Goal: Transaction & Acquisition: Purchase product/service

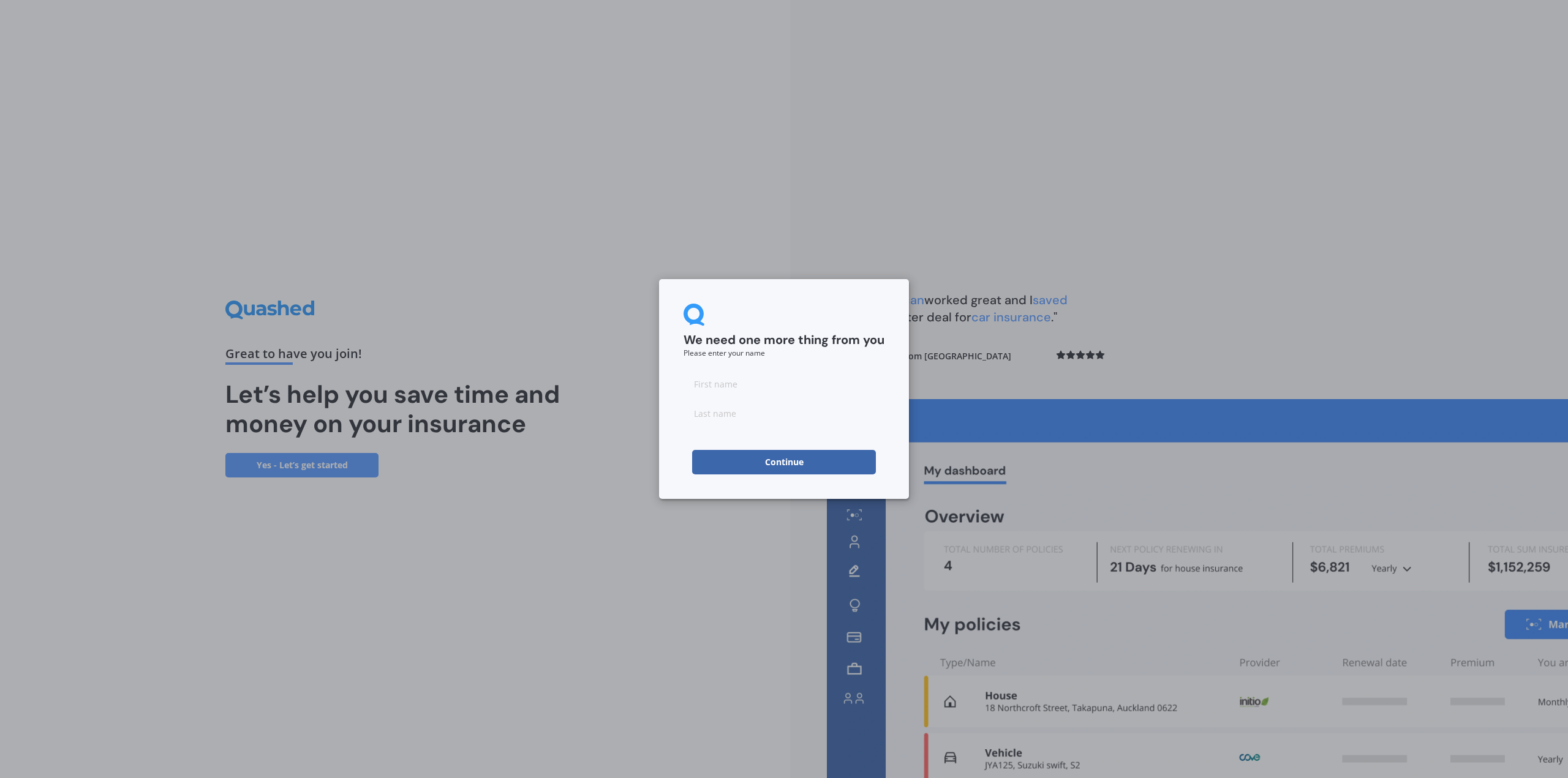
click at [735, 387] on input at bounding box center [783, 384] width 201 height 24
type input "[PERSON_NAME]"
click at [750, 418] on input at bounding box center [783, 413] width 201 height 24
type input "[PERSON_NAME]"
click at [765, 460] on button "Continue" at bounding box center [784, 462] width 184 height 24
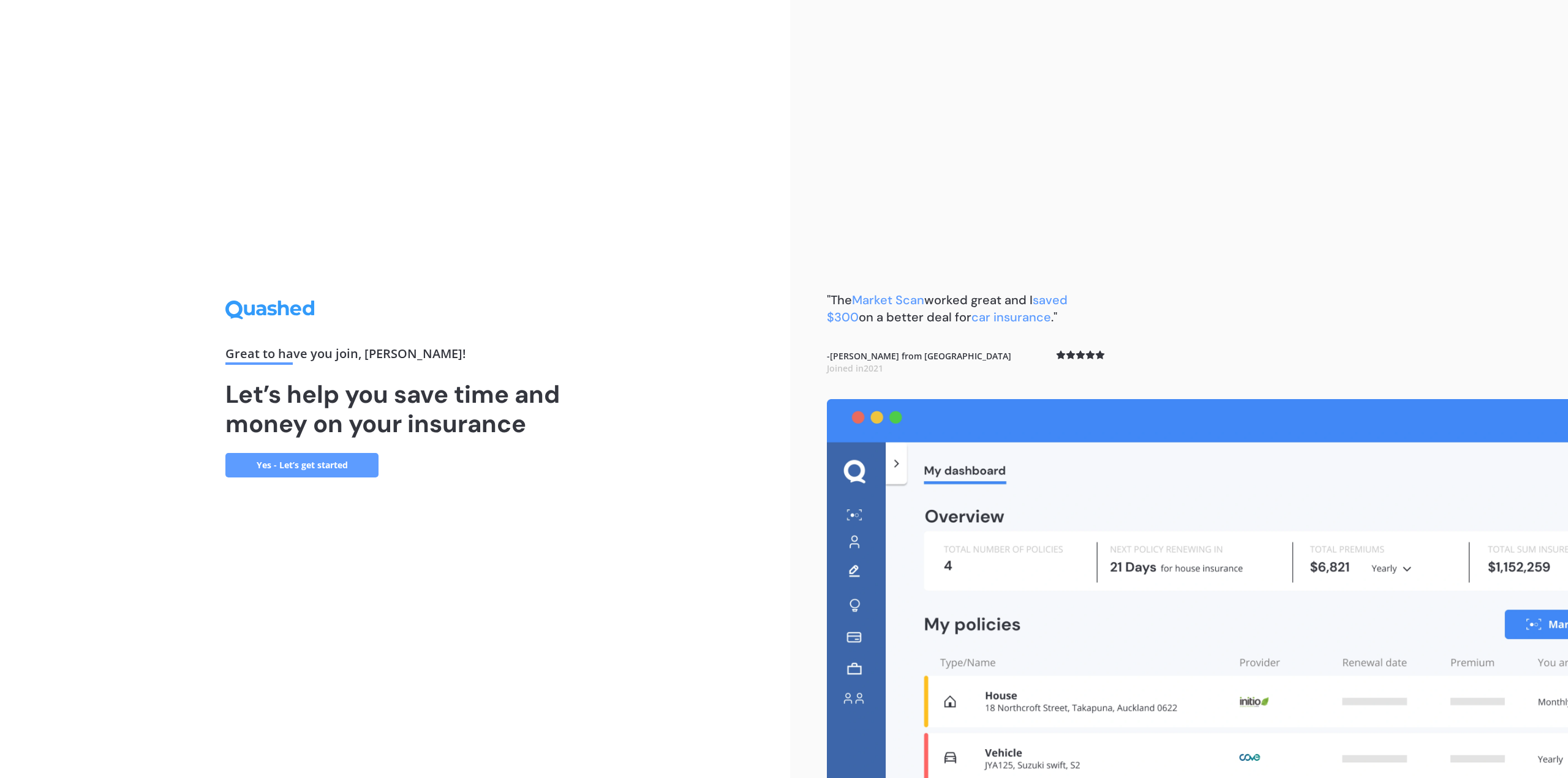
click at [321, 455] on link "Yes - Let’s get started" at bounding box center [301, 465] width 153 height 24
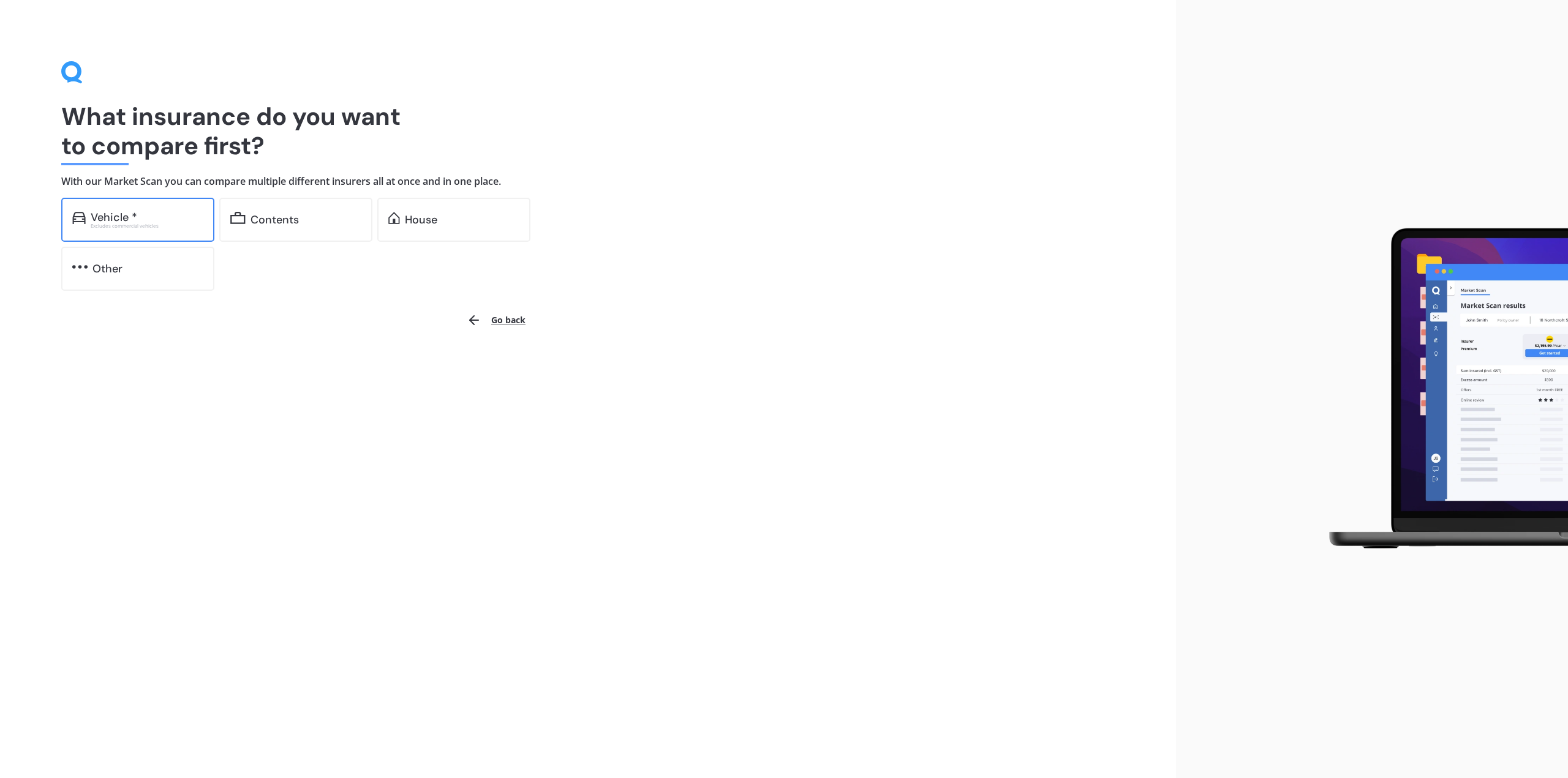
click at [138, 227] on div "Excludes commercial vehicles" at bounding box center [147, 226] width 113 height 5
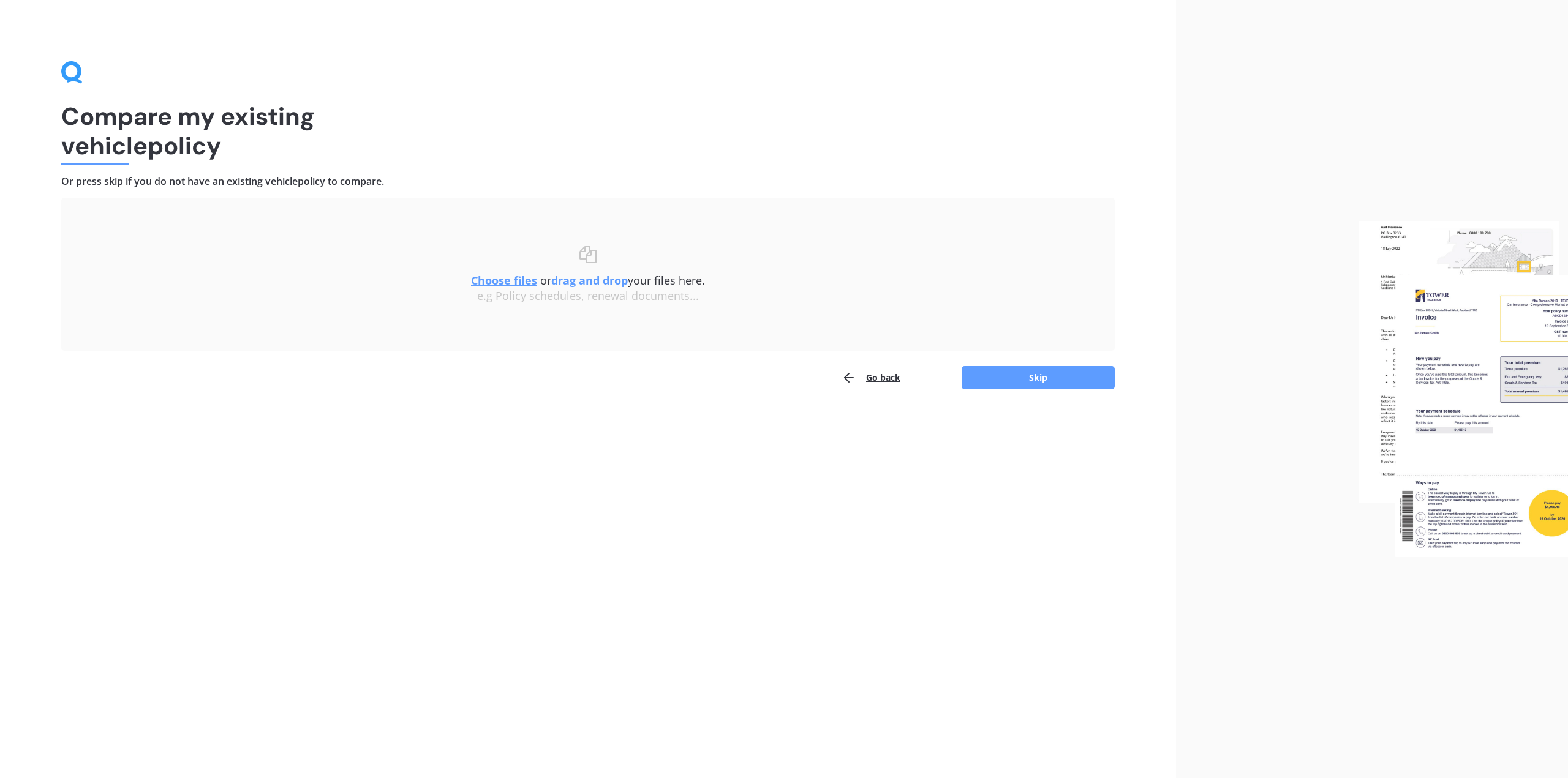
click at [511, 285] on u "Choose files" at bounding box center [504, 280] width 66 height 15
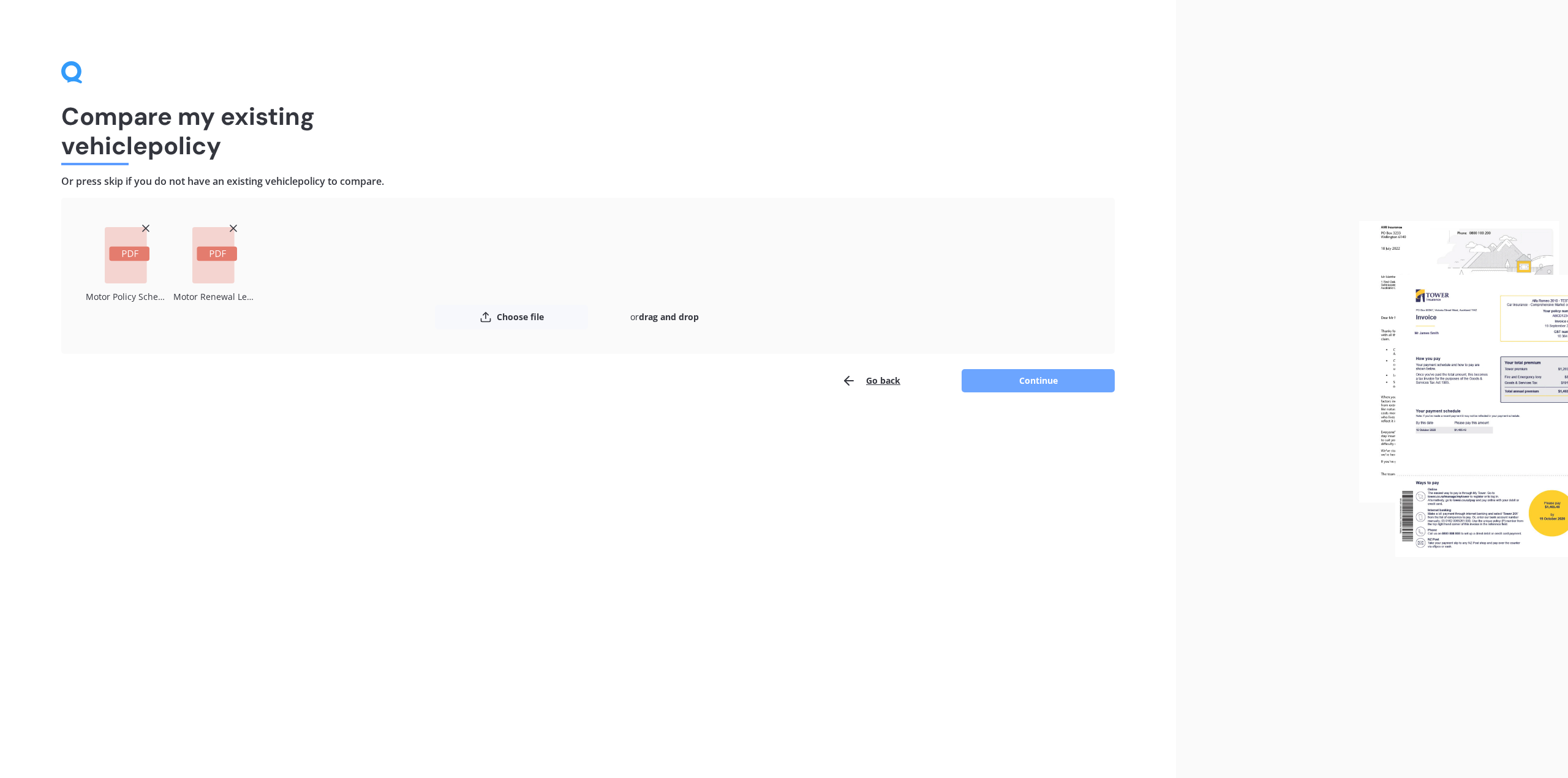
click at [1032, 387] on button "Continue" at bounding box center [1037, 381] width 153 height 24
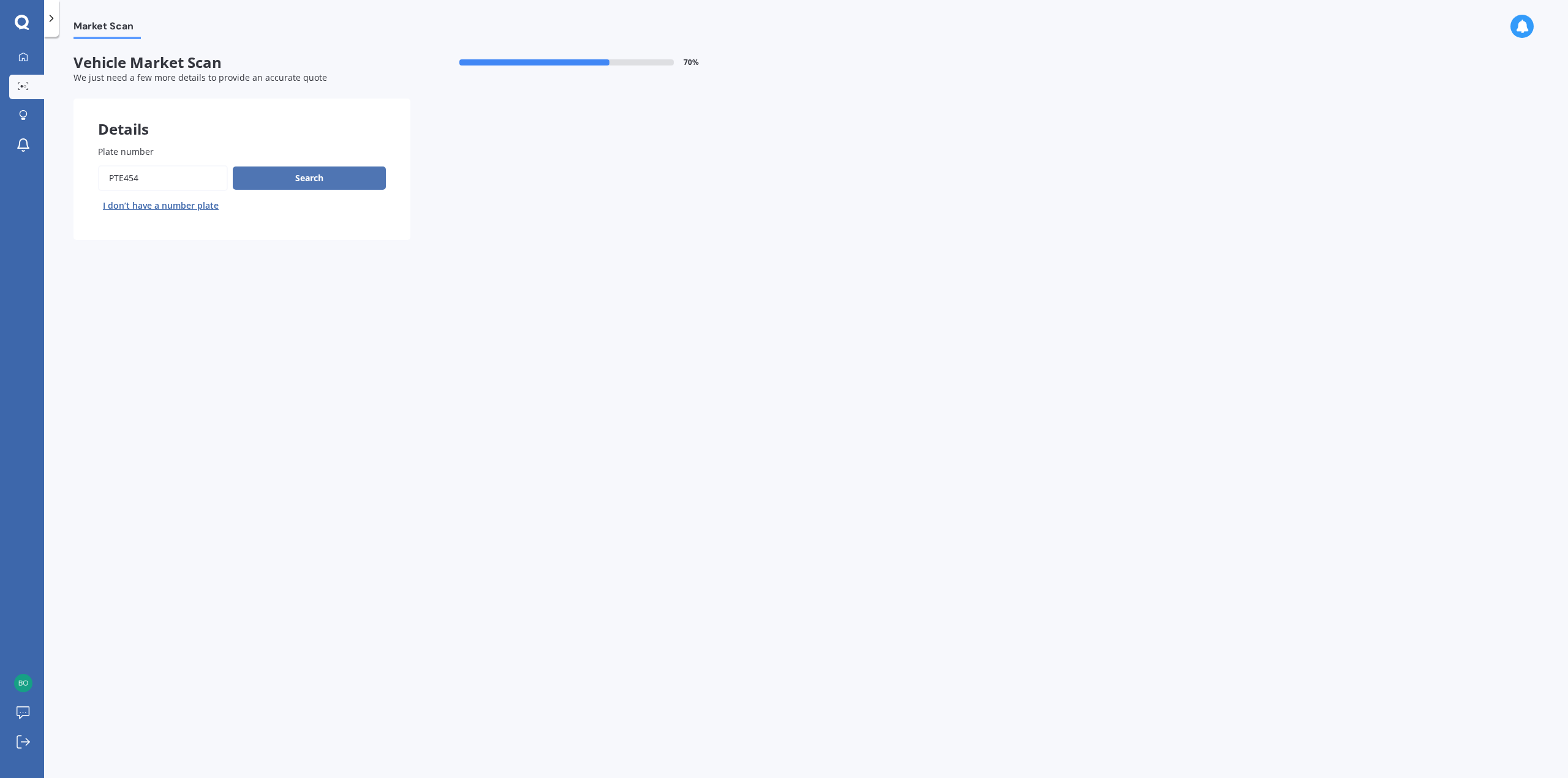
click at [260, 178] on button "Search" at bounding box center [309, 178] width 153 height 24
select select "MAZDA"
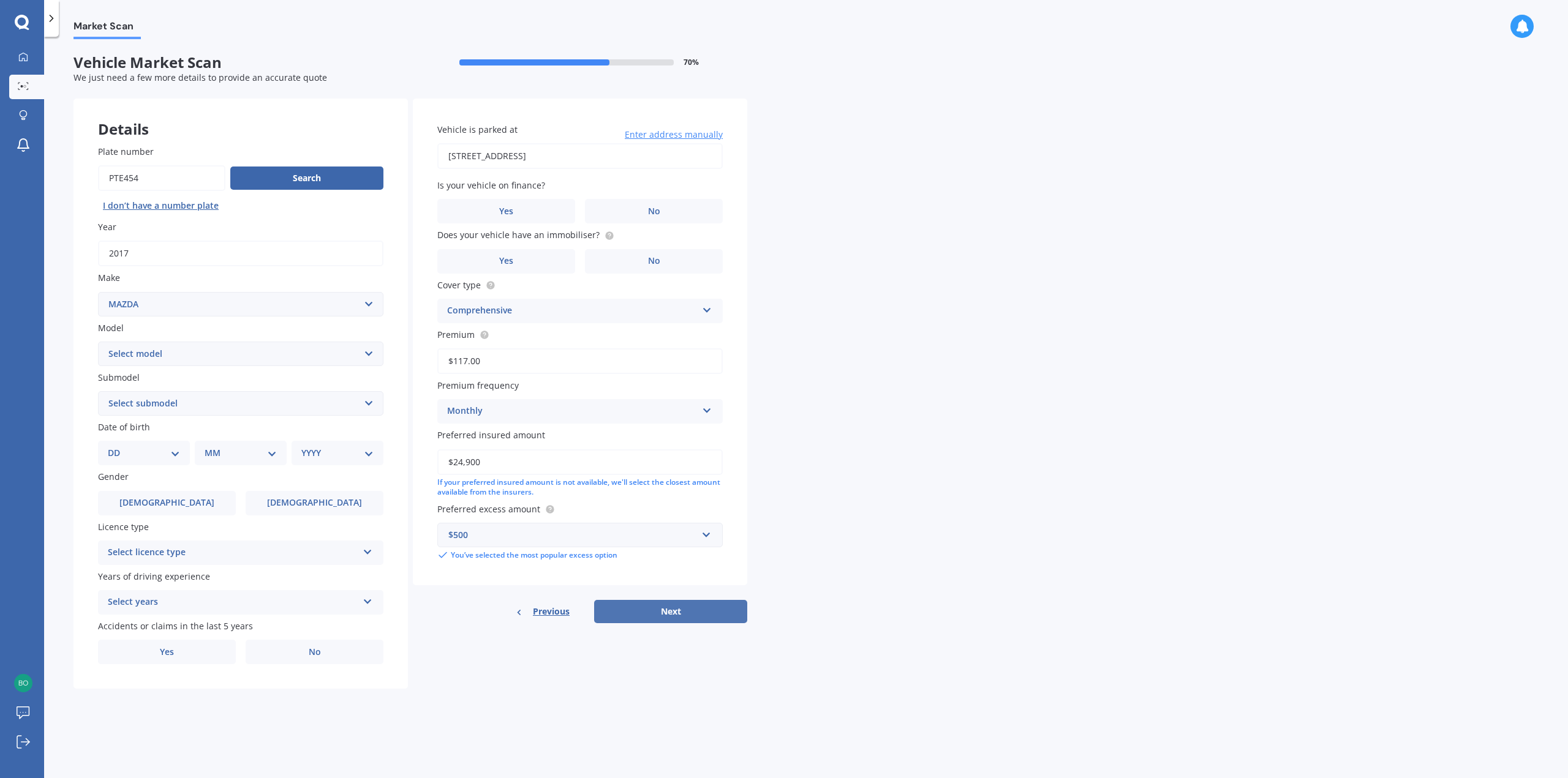
click at [708, 610] on button "Next" at bounding box center [670, 612] width 153 height 24
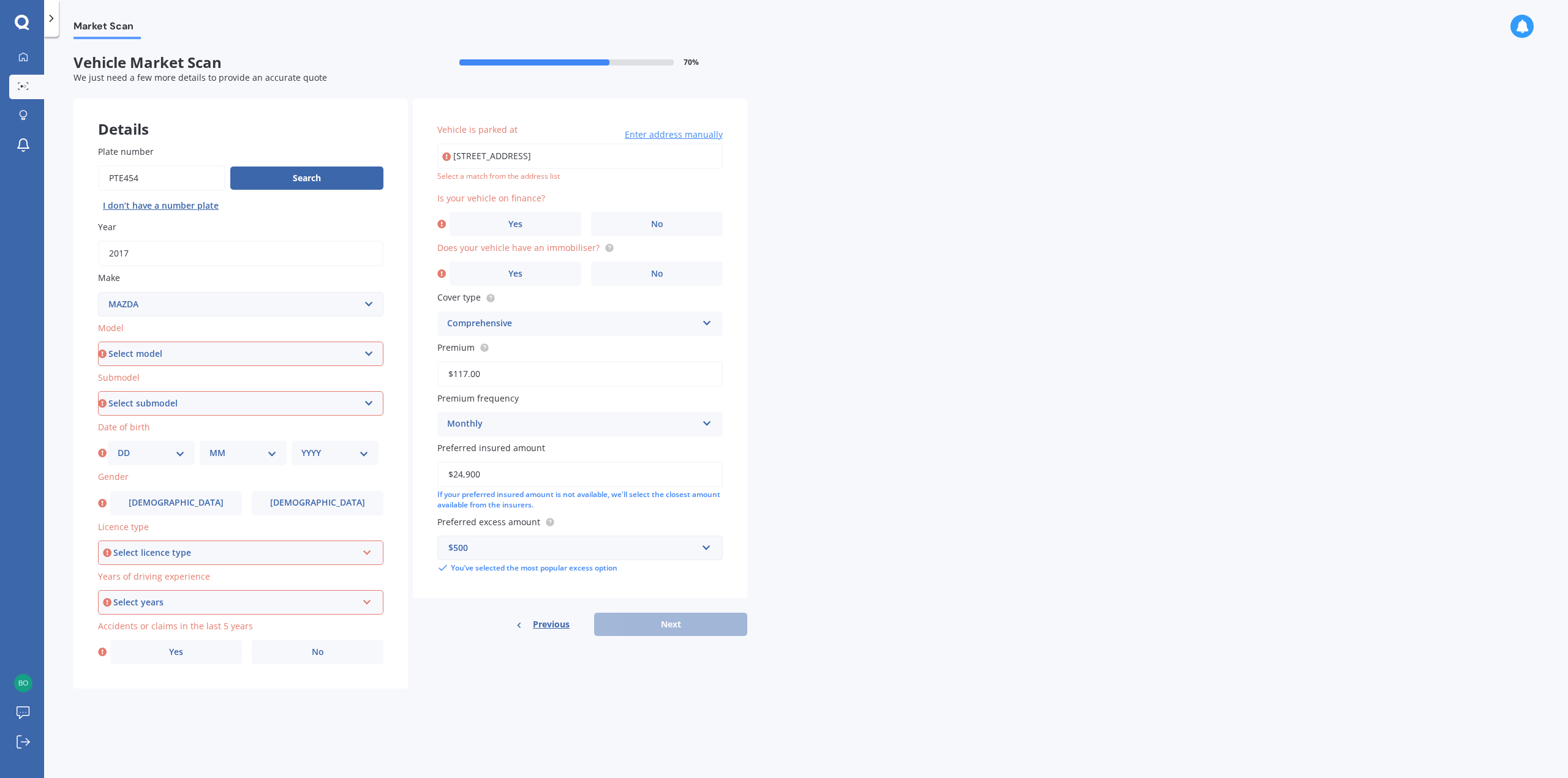
click at [175, 359] on select "Select model 121 2 3 323 323 / Familia 6 626 929 Atenza Autozam Axela AZ3 B2000…" at bounding box center [240, 354] width 285 height 24
select select "CX5"
click at [98, 342] on select "Select model 121 2 3 323 323 / Familia 6 626 929 Atenza Autozam Axela AZ3 B2000…" at bounding box center [240, 354] width 285 height 24
click at [197, 404] on select "Select submodel 2.2 Diesel 2WD XD 2.5S 4WD Diesel Limited 4WD GSX 2.2 Diesel St…" at bounding box center [240, 404] width 285 height 24
click at [98, 391] on select "Select submodel 2.2 Diesel 2WD XD 2.5S 4WD Diesel Limited 4WD GSX 2.2 Diesel St…" at bounding box center [240, 404] width 285 height 24
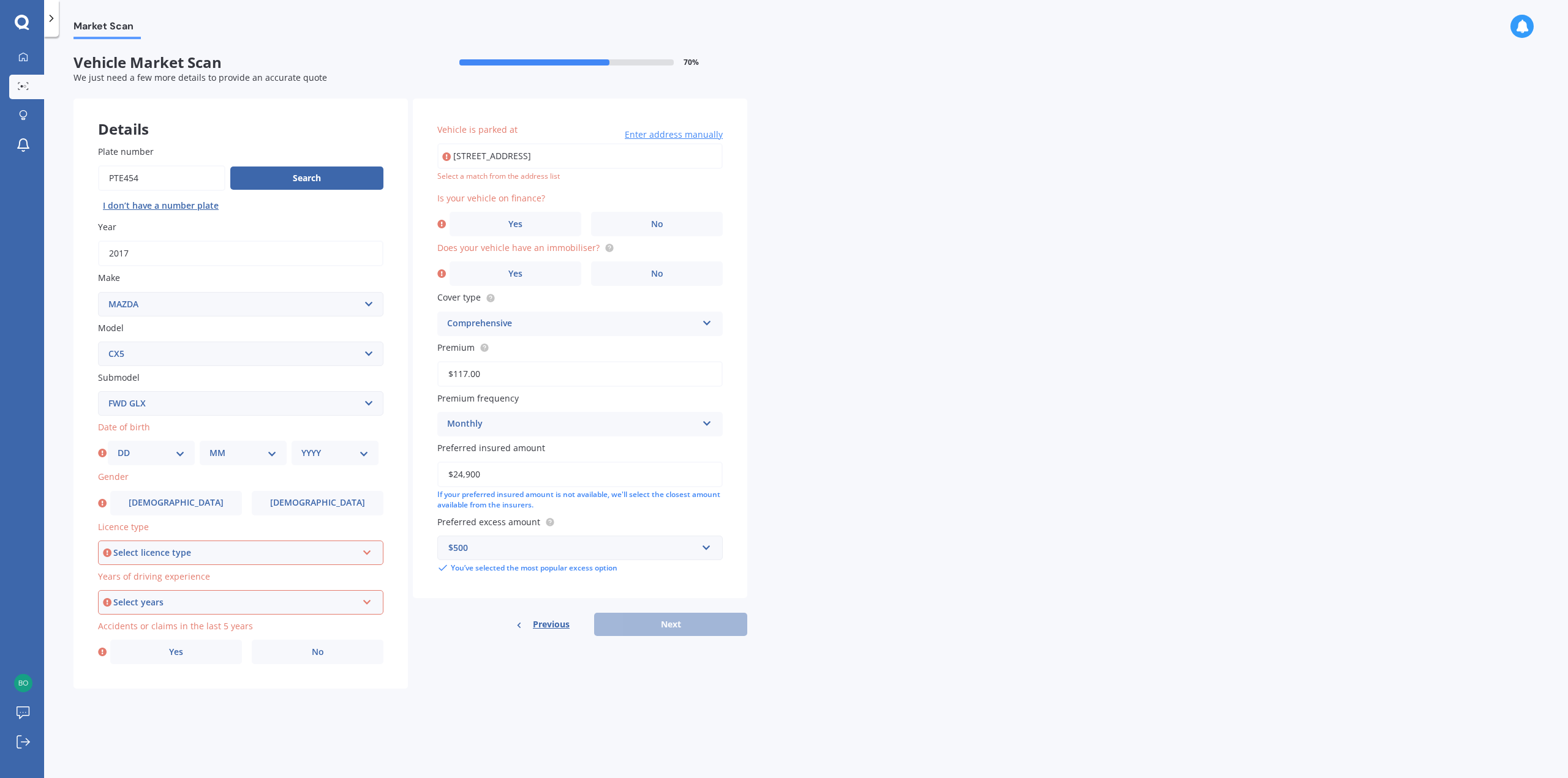
click at [197, 407] on select "Select submodel 2.2 Diesel 2WD XD 2.5S 4WD Diesel Limited 4WD GSX 2.2 Diesel St…" at bounding box center [240, 404] width 285 height 24
select select "FWD GSX"
click at [98, 391] on select "Select submodel 2.2 Diesel 2WD XD 2.5S 4WD Diesel Limited 4WD GSX 2.2 Diesel St…" at bounding box center [240, 404] width 285 height 24
click at [164, 452] on select "DD 01 02 03 04 05 06 07 08 09 10 11 12 13 14 15 16 17 18 19 20 21 22 23 24 25 2…" at bounding box center [151, 453] width 67 height 14
select select "06"
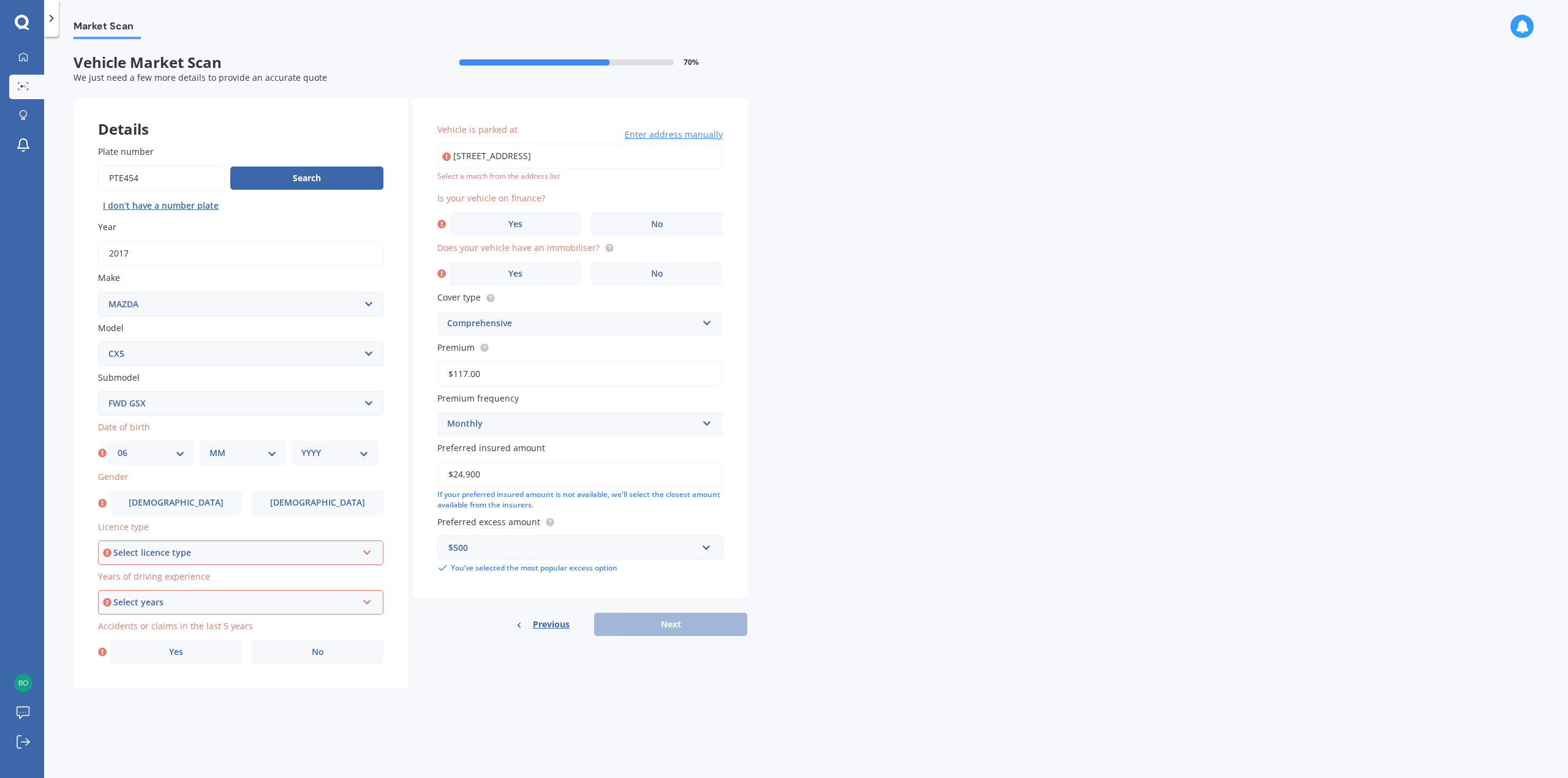
click at [118, 447] on select "DD 01 02 03 04 05 06 07 08 09 10 11 12 13 14 15 16 17 18 19 20 21 22 23 24 25 2…" at bounding box center [151, 453] width 67 height 14
click at [236, 454] on select "MM 01 02 03 04 05 06 07 08 09 10 11 12" at bounding box center [243, 453] width 67 height 14
select select "10"
click at [210, 447] on select "MM 01 02 03 04 05 06 07 08 09 10 11 12" at bounding box center [243, 453] width 67 height 14
click at [325, 446] on div "YYYY 2025 2024 2023 2022 2021 2020 2019 2018 2017 2016 2015 2014 2013 2012 2011…" at bounding box center [335, 453] width 87 height 24
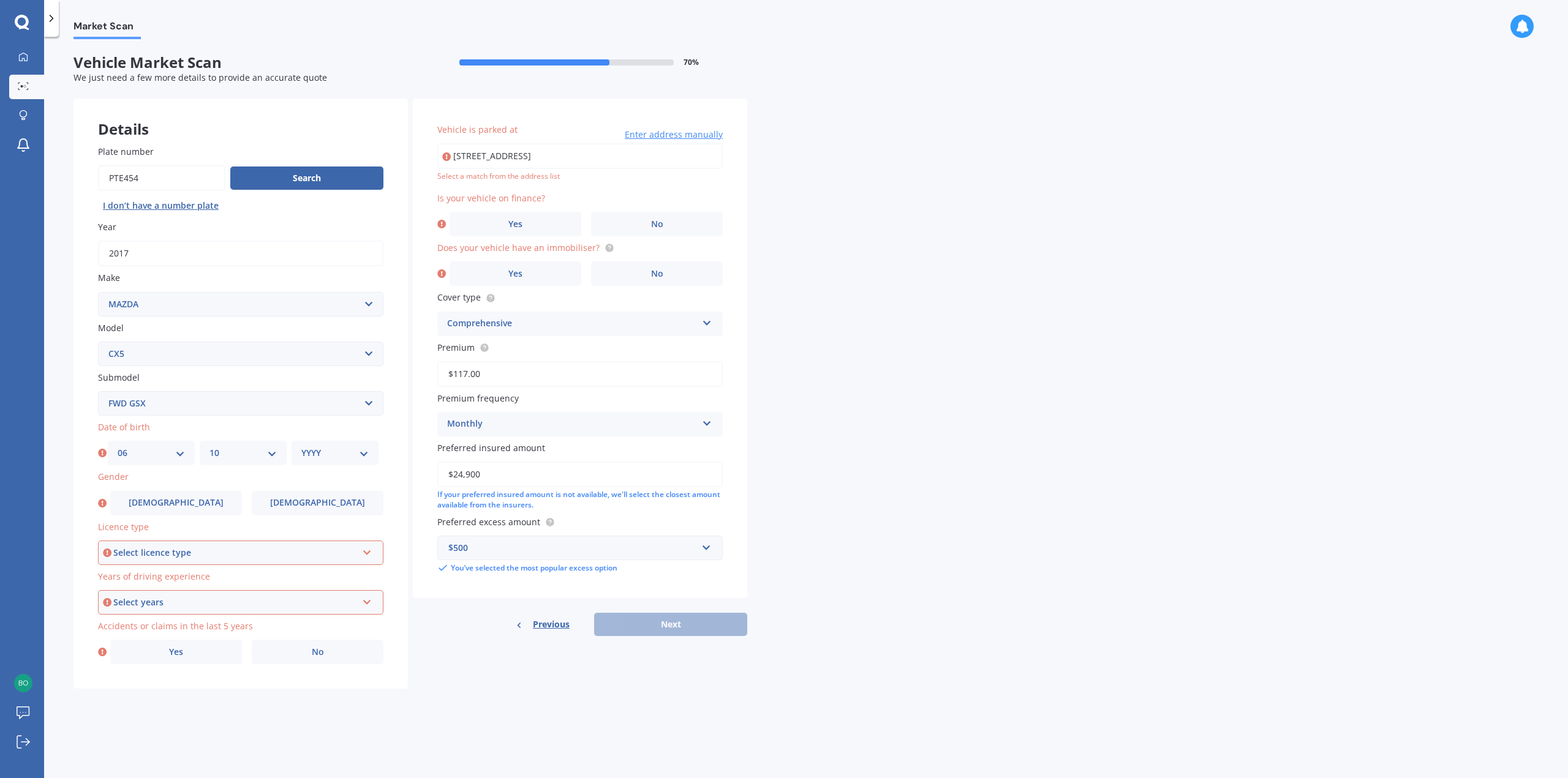
click at [325, 454] on select "YYYY 2025 2024 2023 2022 2021 2020 2019 2018 2017 2016 2015 2014 2013 2012 2011…" at bounding box center [335, 453] width 67 height 14
select select "1991"
click at [301, 447] on select "YYYY 2025 2024 2023 2022 2021 2020 2019 2018 2017 2016 2015 2014 2013 2012 2011…" at bounding box center [335, 453] width 67 height 14
click at [228, 551] on div "Select licence type" at bounding box center [235, 552] width 244 height 14
click at [208, 580] on div "NZ Full" at bounding box center [240, 576] width 283 height 22
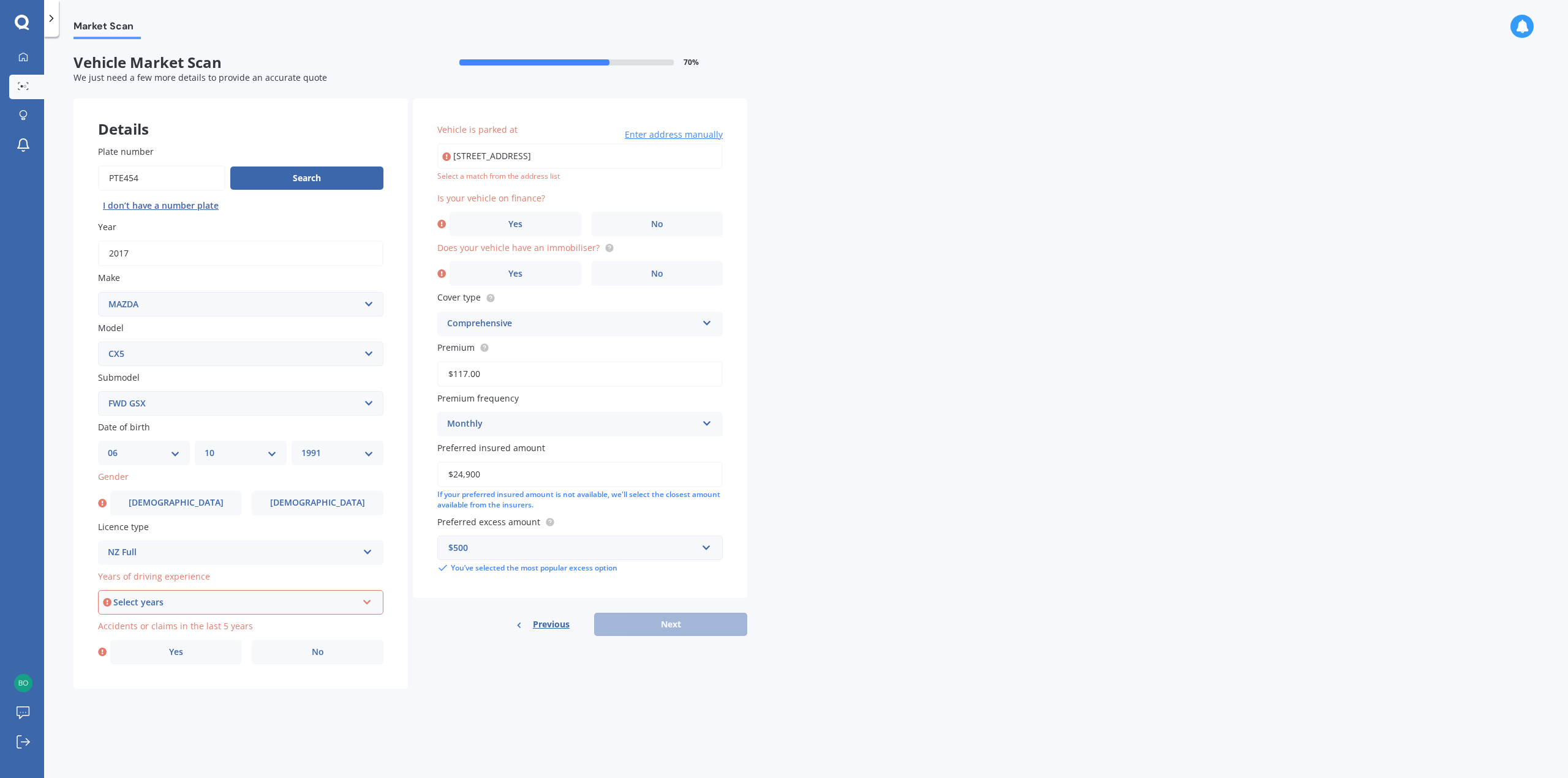
click at [210, 604] on div "Select years" at bounding box center [235, 602] width 244 height 14
click at [210, 622] on div "5 or more years" at bounding box center [240, 625] width 283 height 22
click at [299, 656] on label "No" at bounding box center [318, 652] width 132 height 24
click at [0, 0] on input "No" at bounding box center [0, 0] width 0 height 0
click at [652, 162] on input "[STREET_ADDRESS]" at bounding box center [579, 156] width 285 height 26
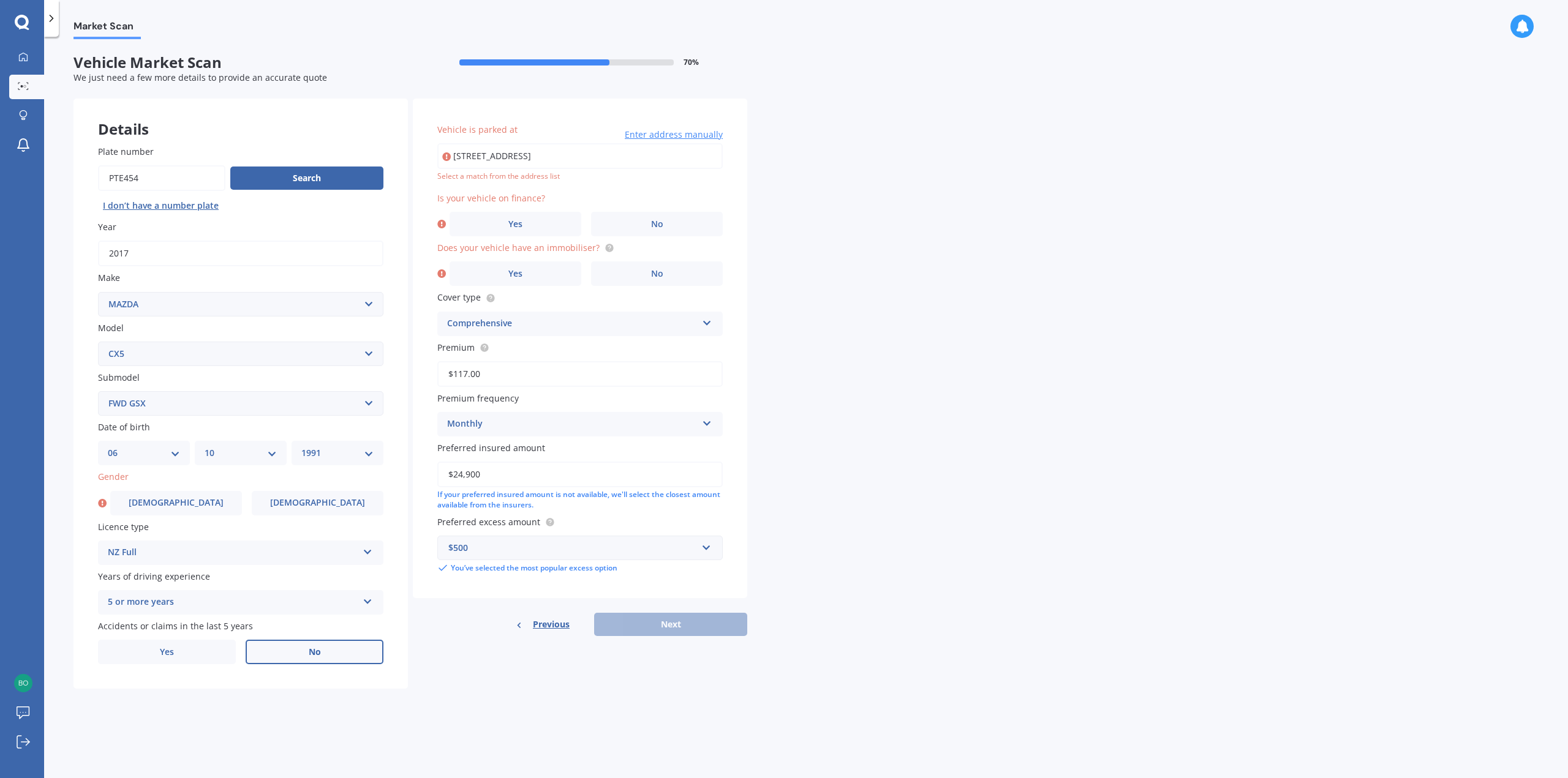
type input "[STREET_ADDRESS]"
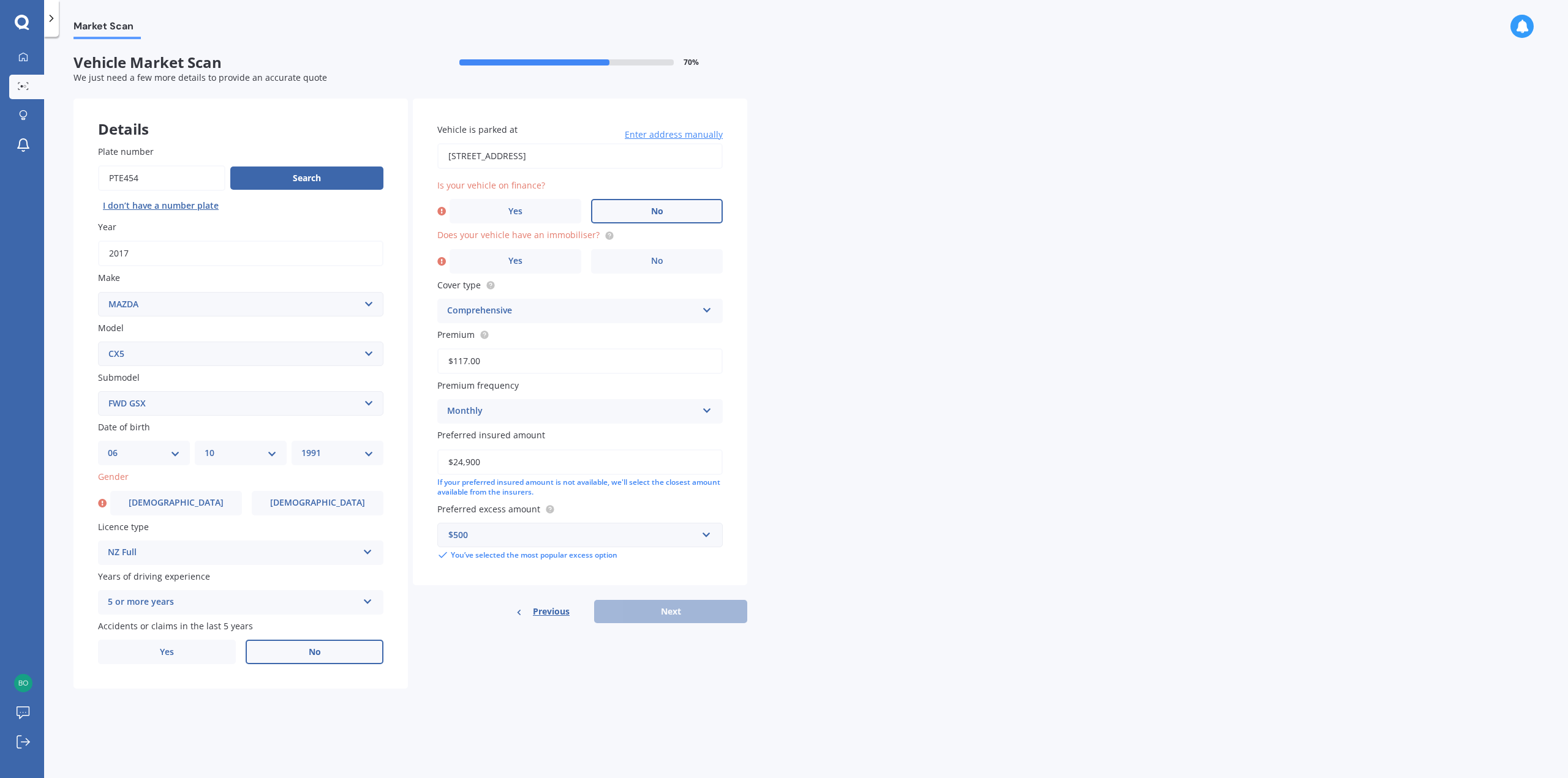
click at [644, 206] on label "No" at bounding box center [656, 211] width 132 height 24
click at [0, 0] on input "No" at bounding box center [0, 0] width 0 height 0
click at [548, 265] on label "Yes" at bounding box center [515, 261] width 132 height 24
click at [0, 0] on input "Yes" at bounding box center [0, 0] width 0 height 0
click at [659, 614] on div "Previous Next" at bounding box center [580, 612] width 335 height 24
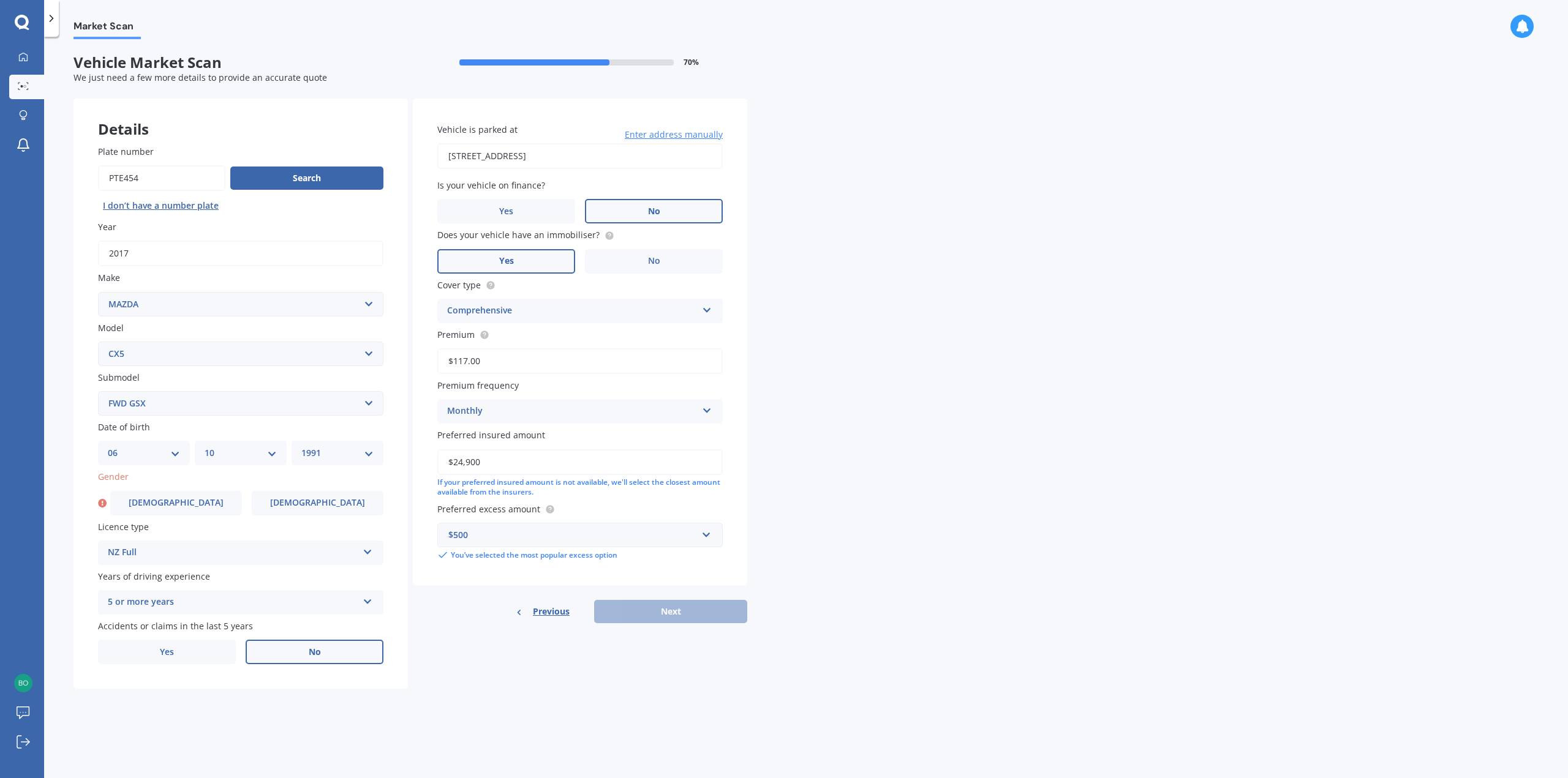
click at [844, 529] on div "Market Scan Vehicle Market Scan 70 % We just need a few more details to provide…" at bounding box center [805, 409] width 1523 height 741
click at [648, 613] on div "Previous Next" at bounding box center [580, 612] width 335 height 24
click at [521, 459] on input "$24,900" at bounding box center [579, 462] width 285 height 26
click at [517, 534] on div "$500" at bounding box center [573, 535] width 249 height 14
click at [517, 534] on input "text" at bounding box center [576, 534] width 275 height 24
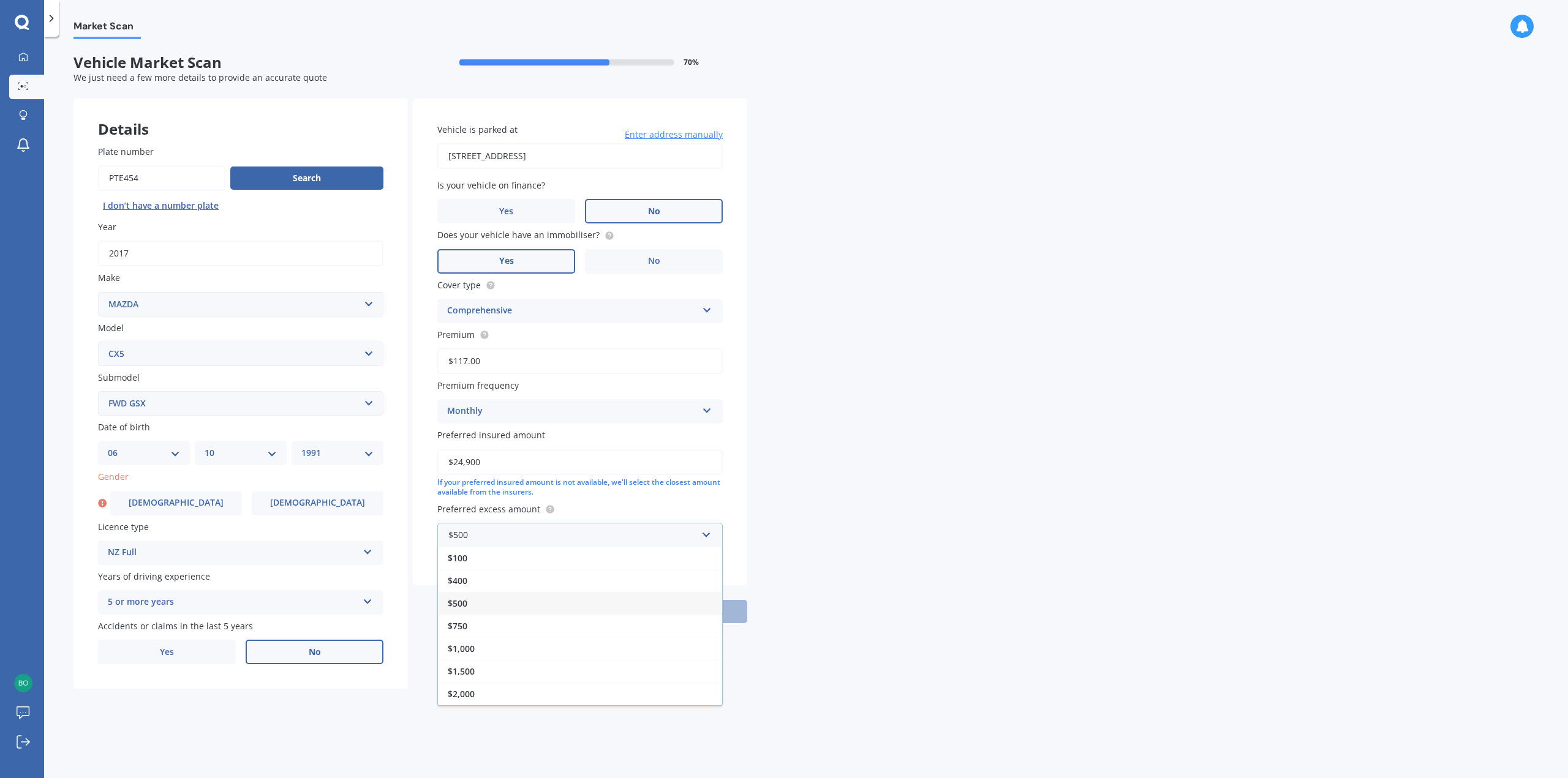
click at [505, 599] on div "$500" at bounding box center [580, 603] width 284 height 23
click at [538, 672] on div "Details Plate number Search I don’t have a number plate Year [DATE] Make Select…" at bounding box center [409, 393] width 674 height 590
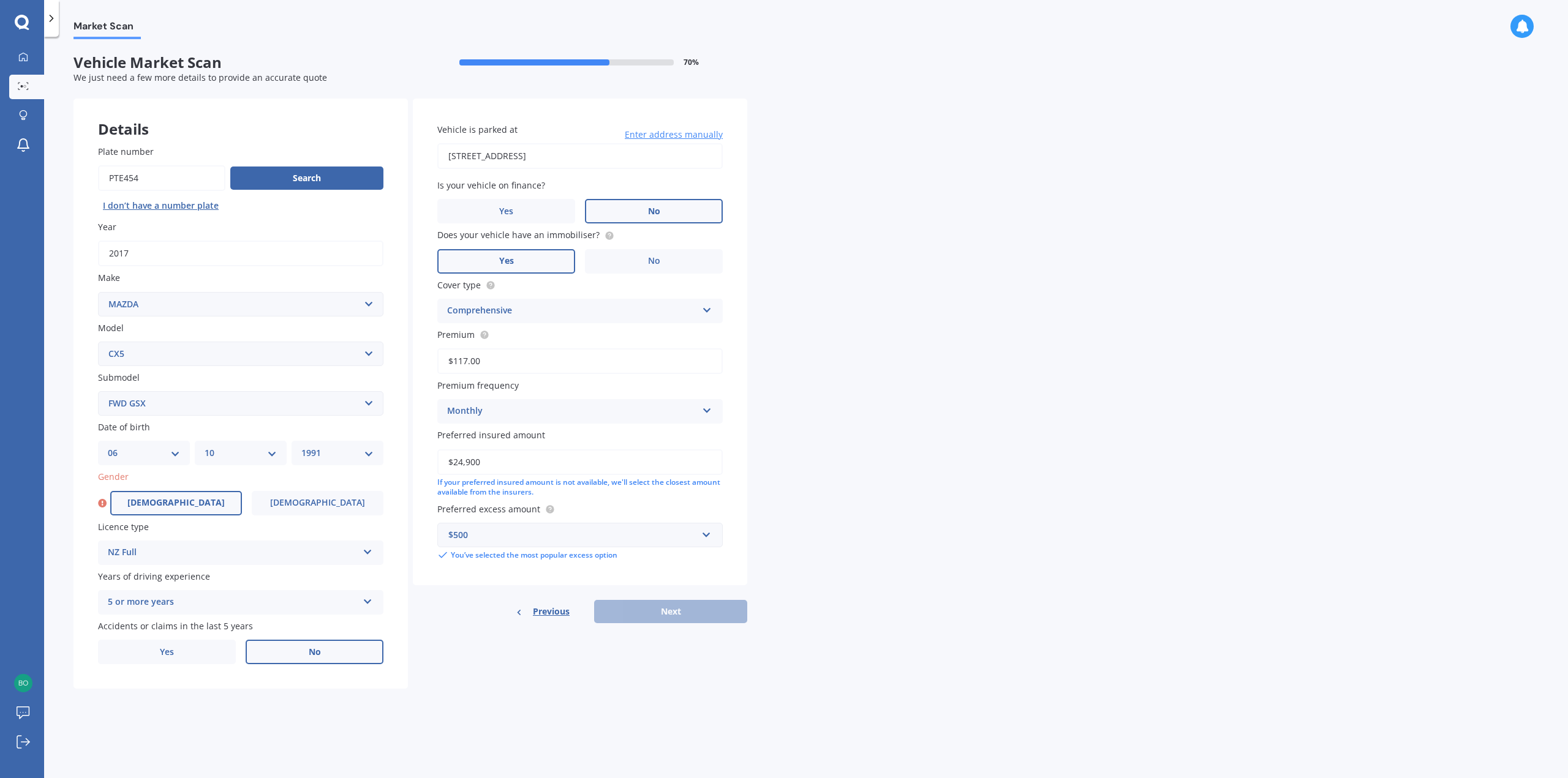
click at [171, 504] on span "[DEMOGRAPHIC_DATA]" at bounding box center [176, 503] width 97 height 11
click at [0, 0] on input "[DEMOGRAPHIC_DATA]" at bounding box center [0, 0] width 0 height 0
click at [663, 616] on button "Next" at bounding box center [670, 612] width 153 height 24
select select "06"
select select "10"
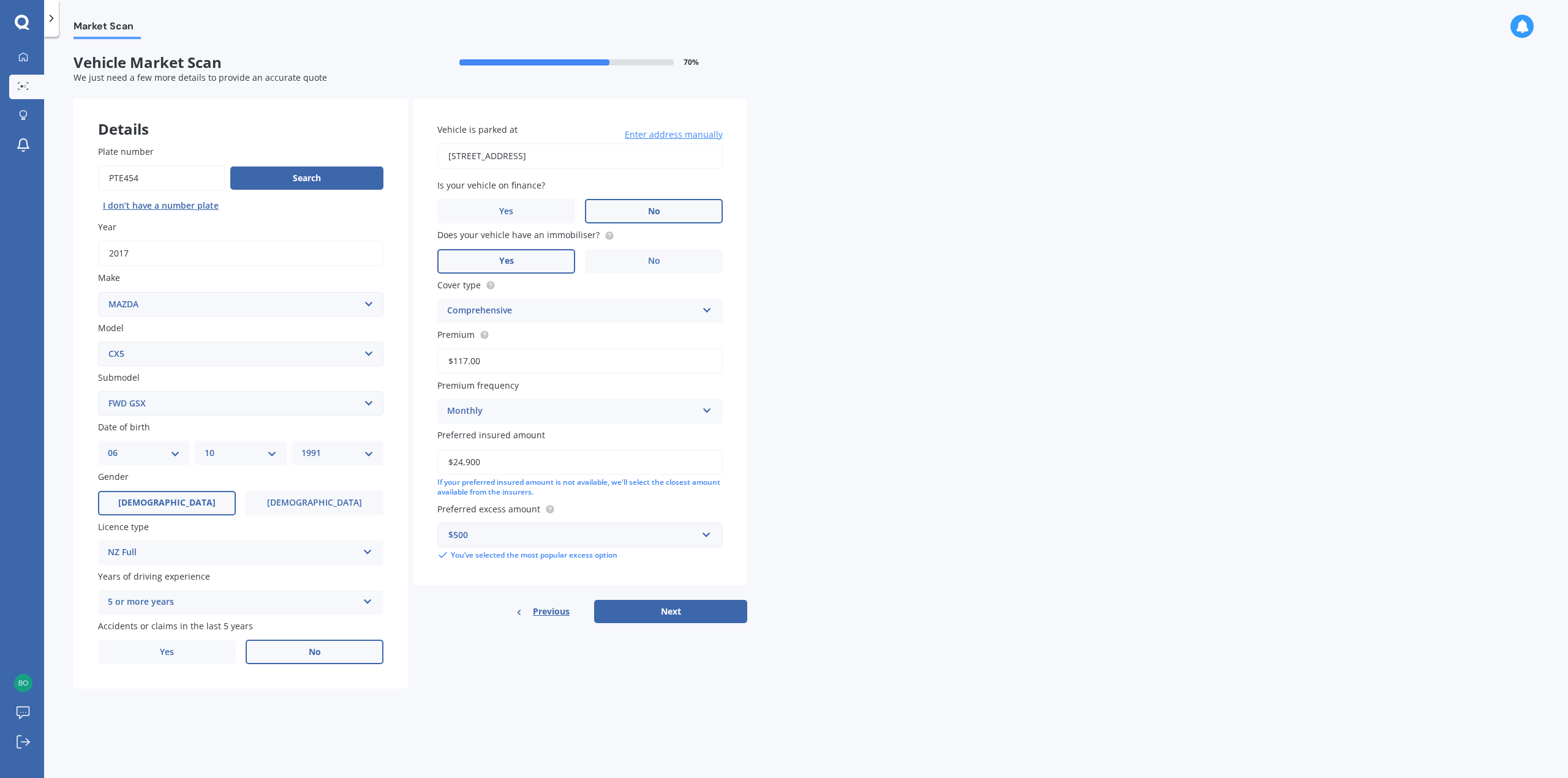
select select "1991"
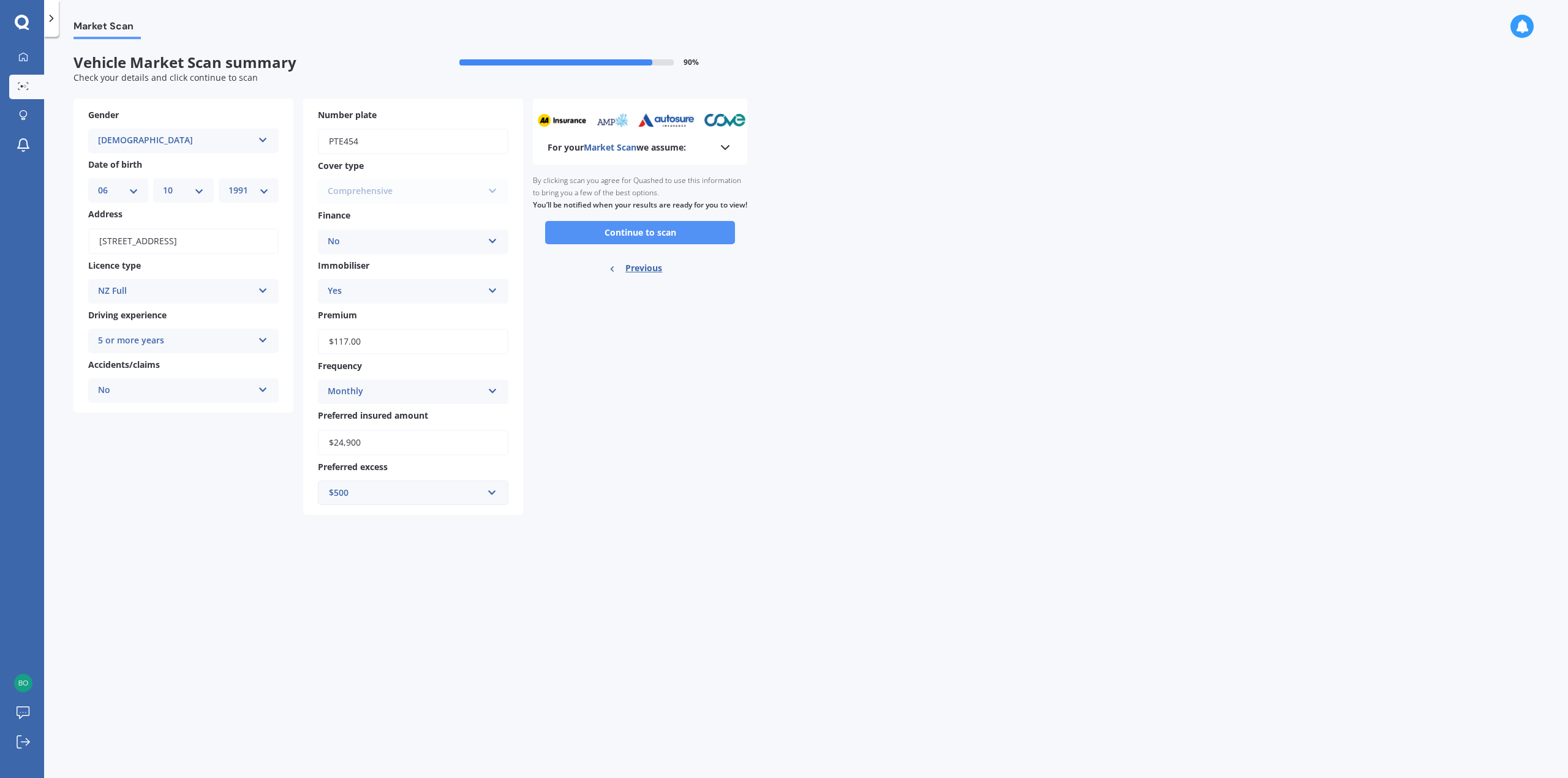
click at [639, 242] on button "Continue to scan" at bounding box center [640, 232] width 190 height 24
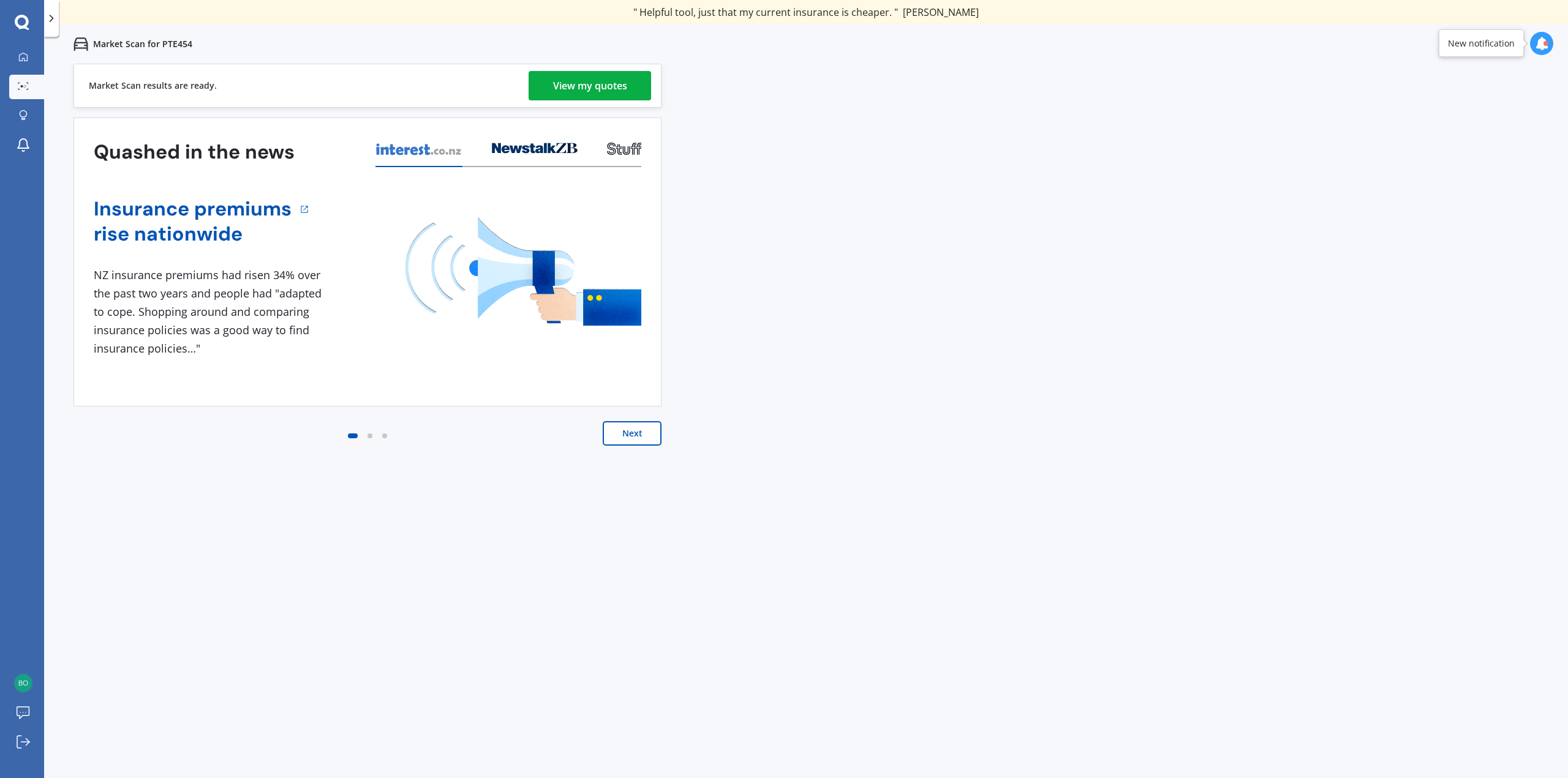
click at [605, 94] on div "View my quotes" at bounding box center [590, 85] width 74 height 29
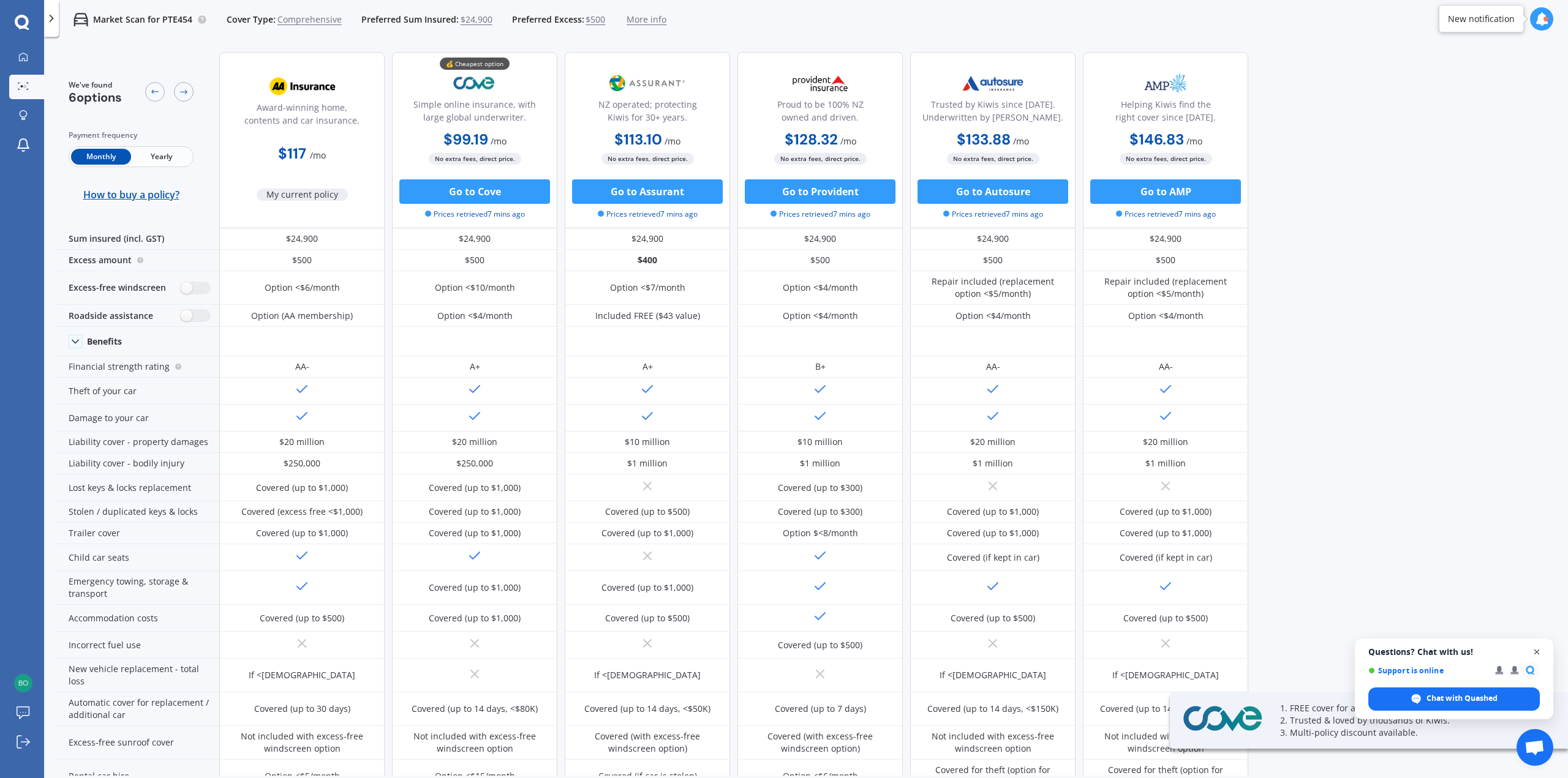
click at [1544, 650] on span "Close chat" at bounding box center [1536, 652] width 15 height 15
